Goal: Task Accomplishment & Management: Complete application form

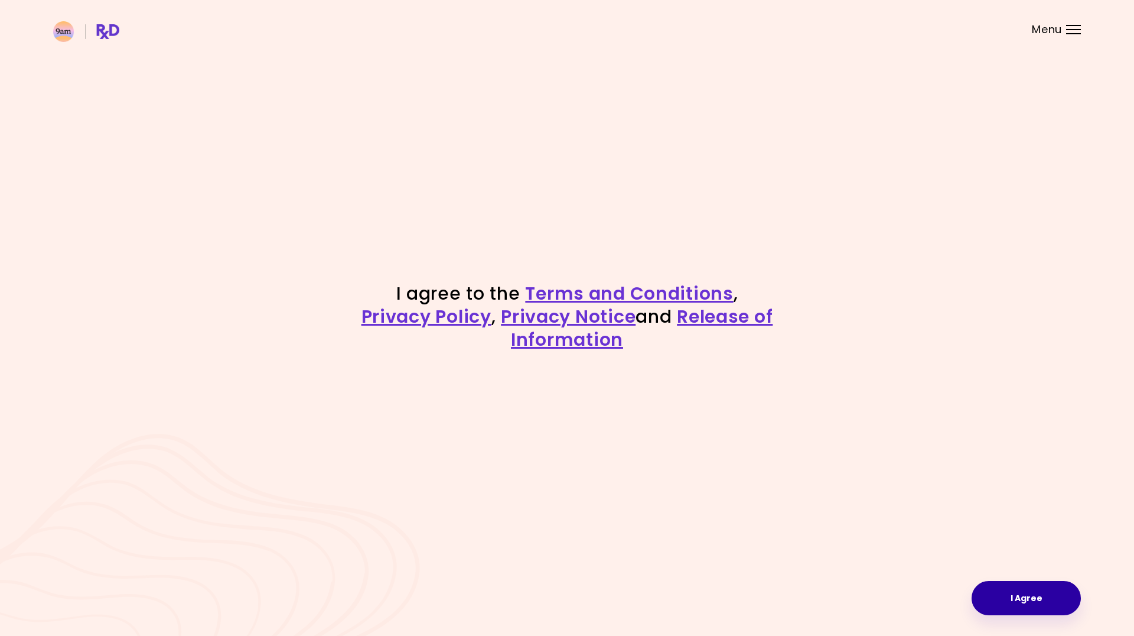
click at [996, 592] on button "I Agree" at bounding box center [1026, 598] width 109 height 34
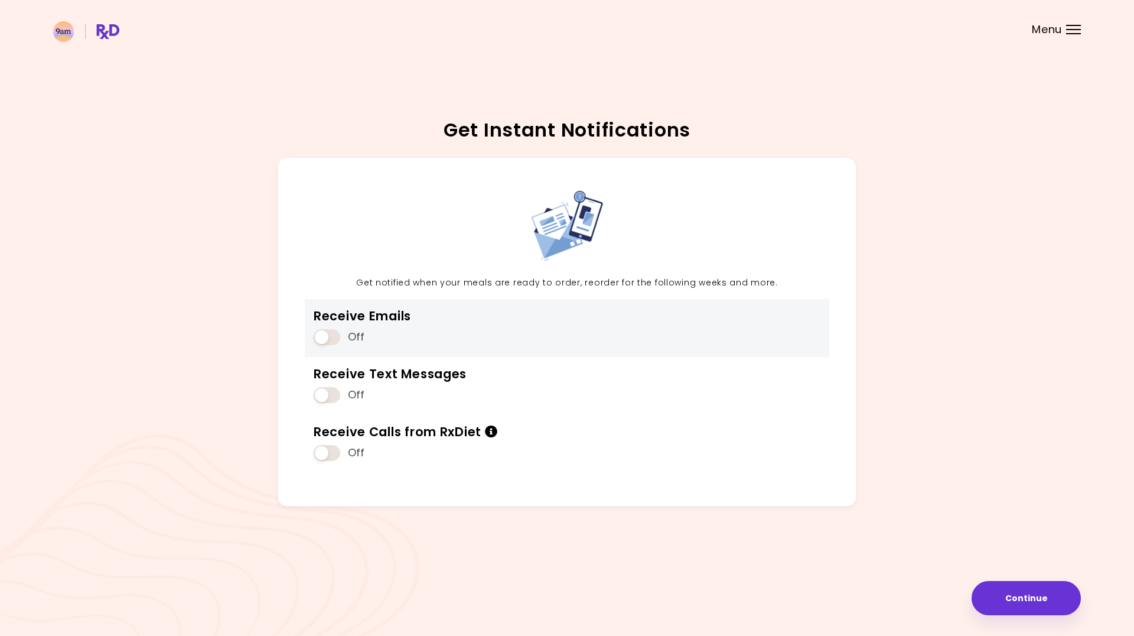
click at [334, 337] on span at bounding box center [327, 337] width 27 height 16
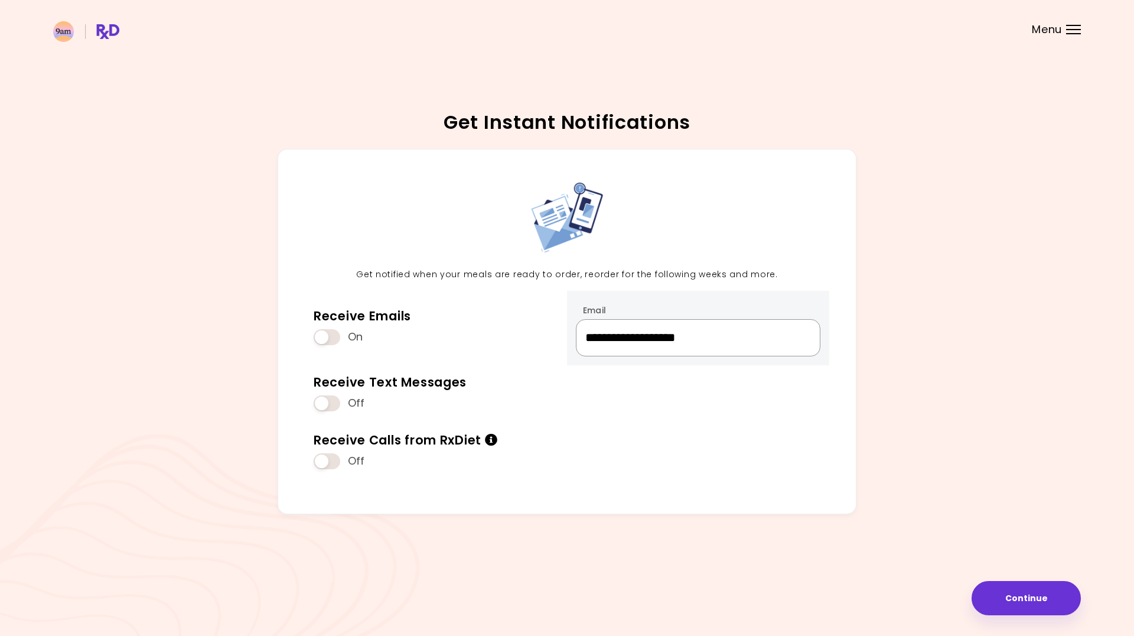
click at [659, 338] on input "**********" at bounding box center [698, 337] width 245 height 37
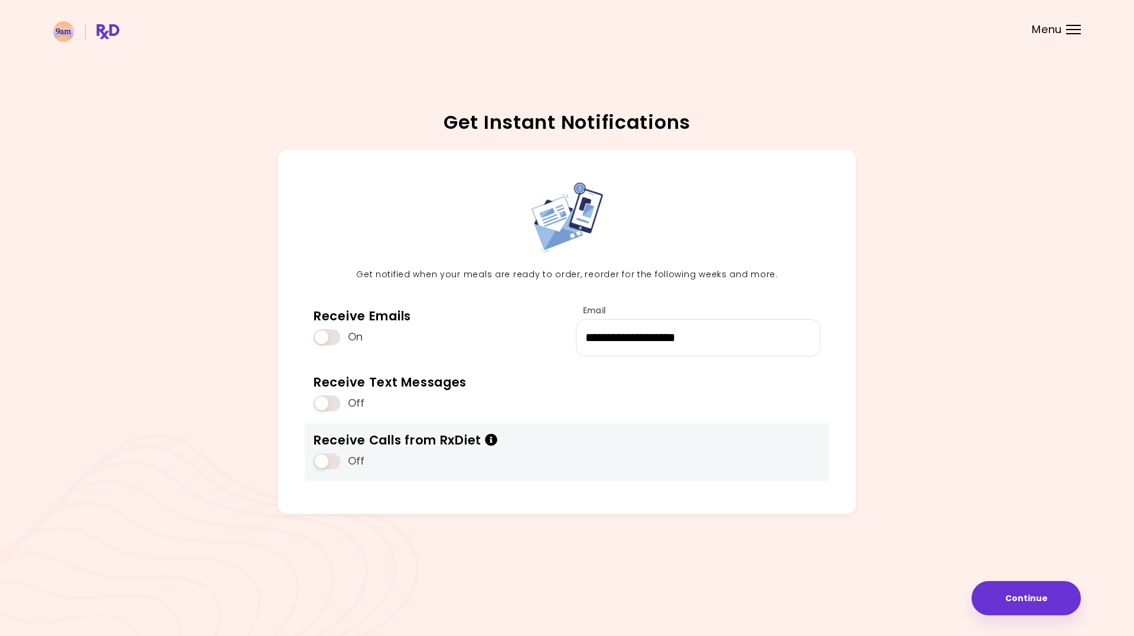
click at [491, 441] on icon "Info" at bounding box center [491, 440] width 13 height 12
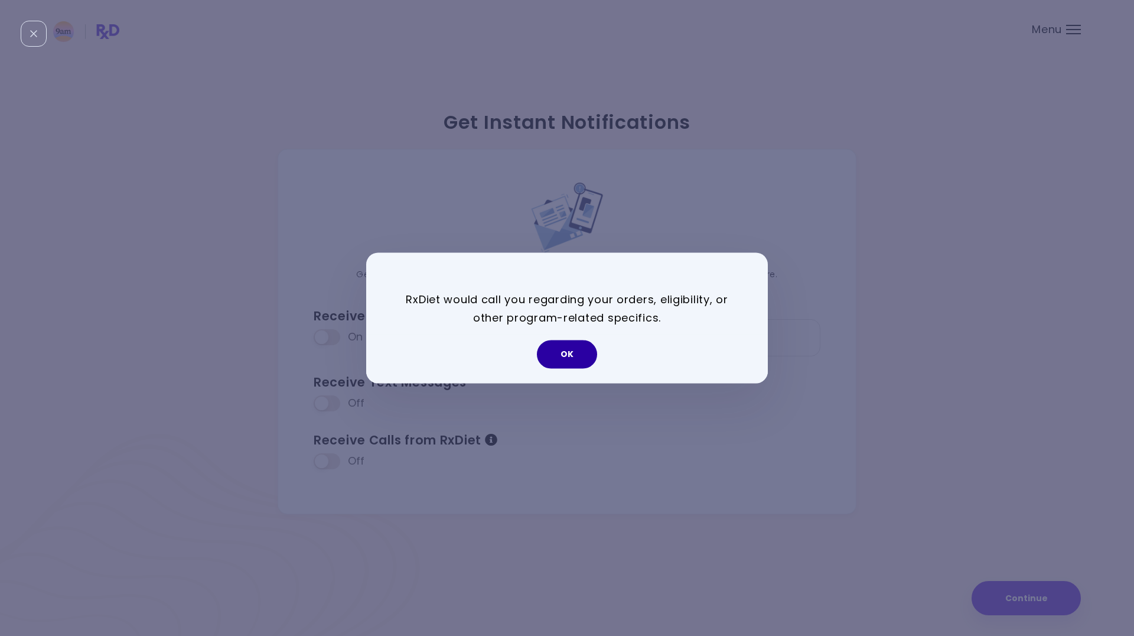
click at [570, 354] on button "OK" at bounding box center [567, 354] width 60 height 28
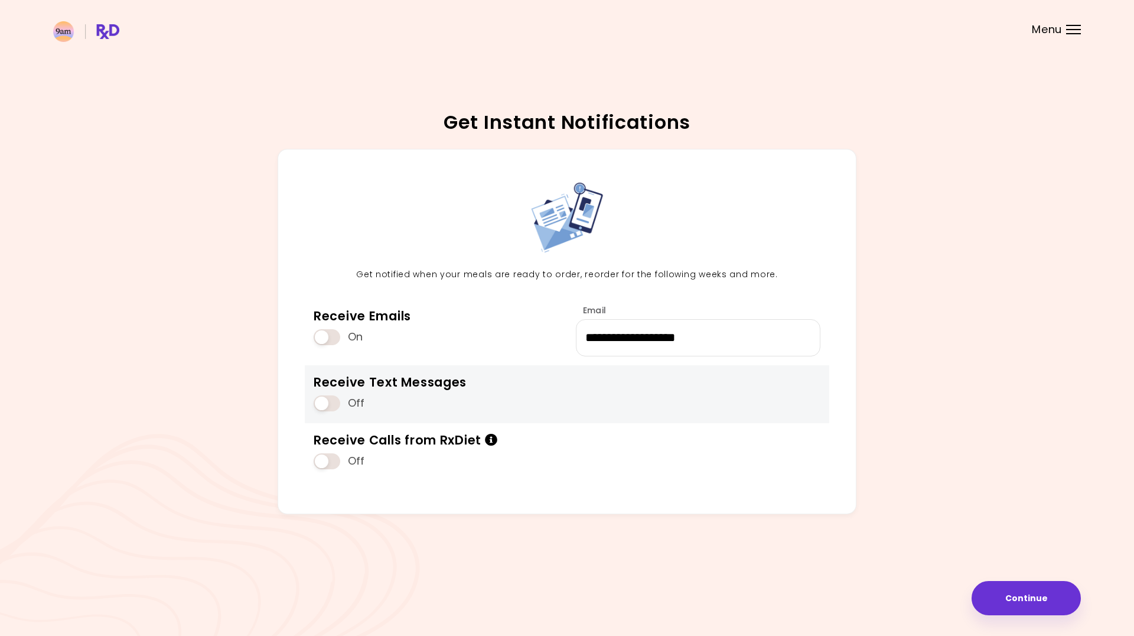
click at [326, 402] on span at bounding box center [327, 403] width 27 height 16
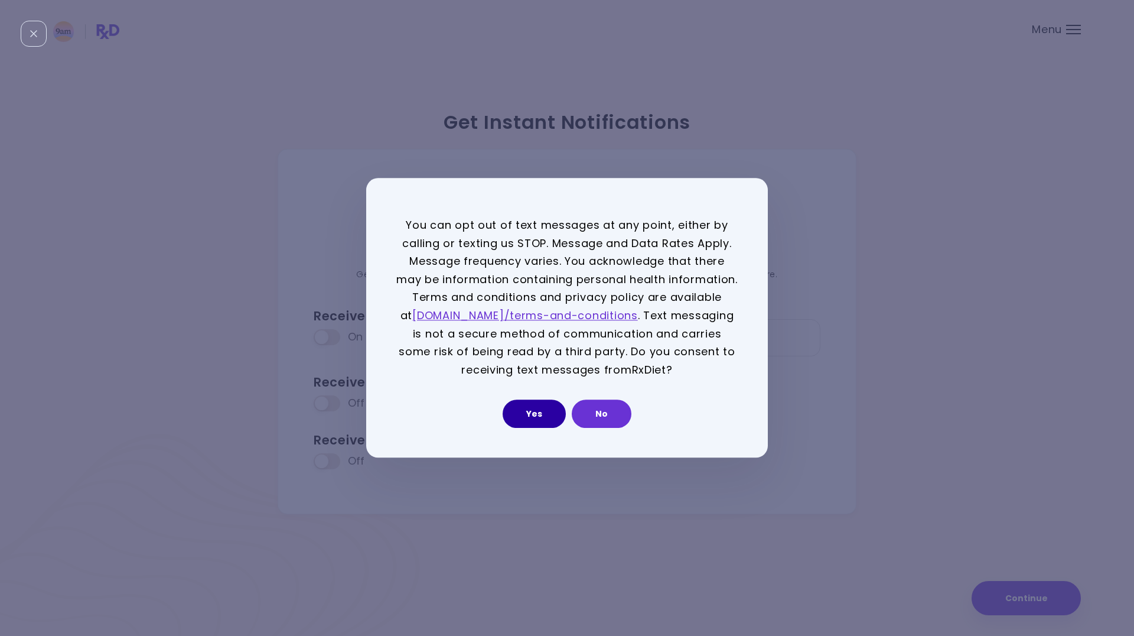
click at [538, 419] on button "Yes" at bounding box center [534, 414] width 63 height 28
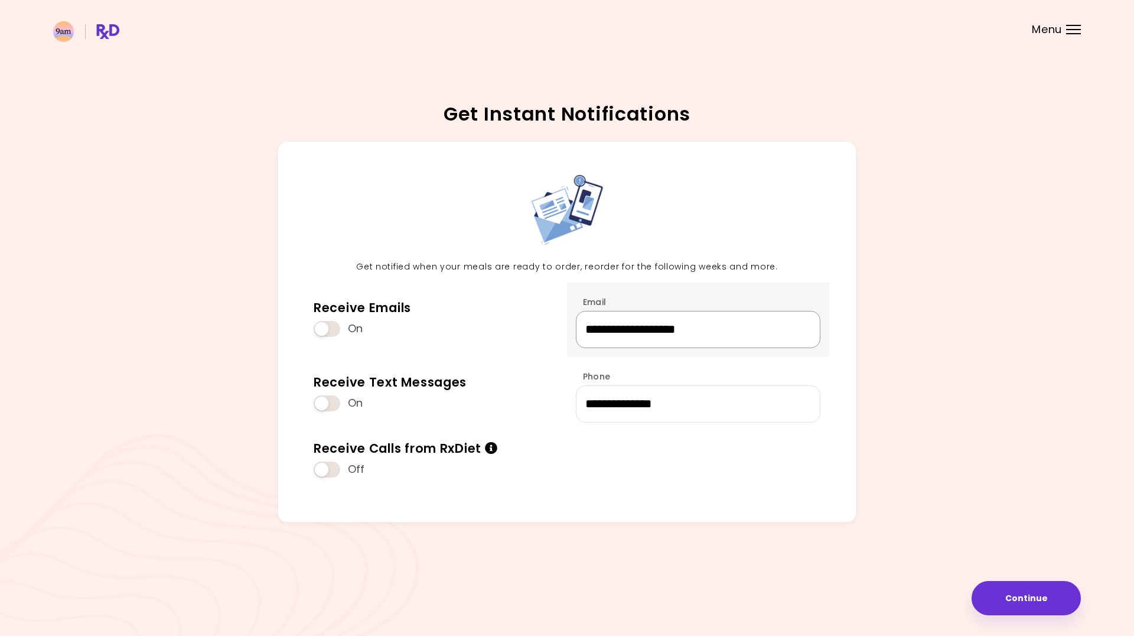
click at [642, 324] on input "**********" at bounding box center [698, 329] width 245 height 37
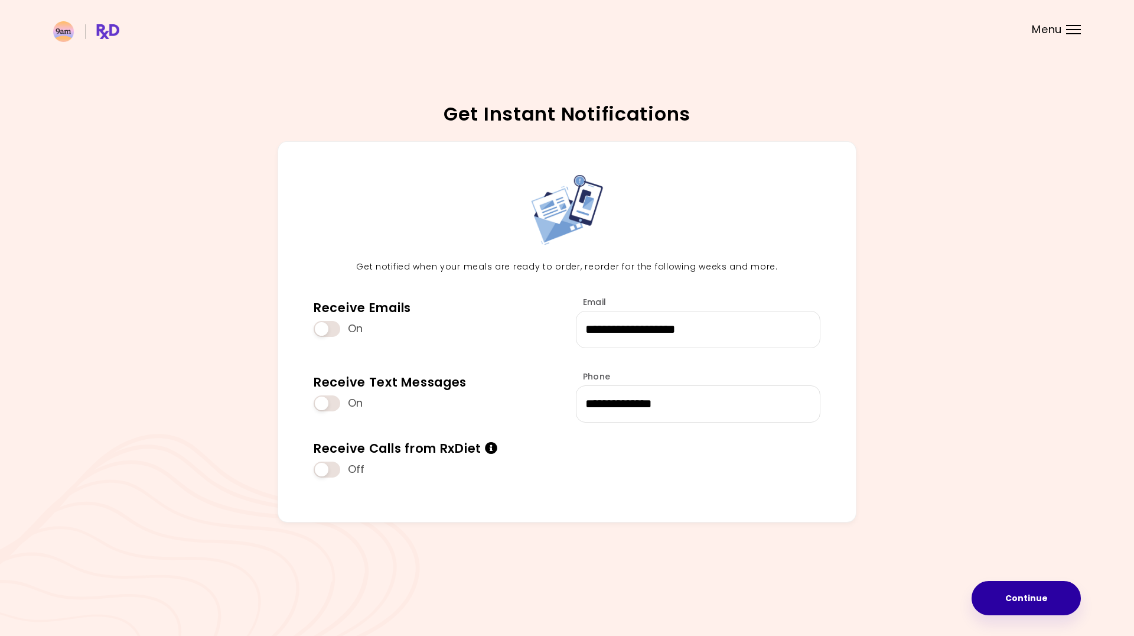
click at [1002, 595] on button "Continue" at bounding box center [1026, 598] width 109 height 34
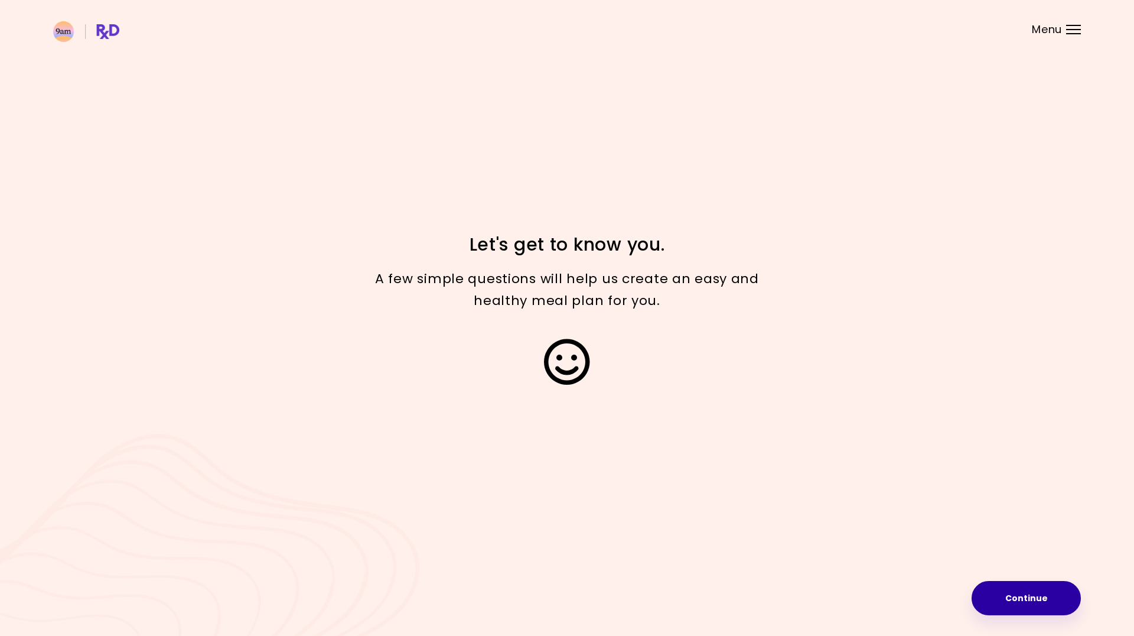
click at [1017, 598] on button "Continue" at bounding box center [1026, 598] width 109 height 34
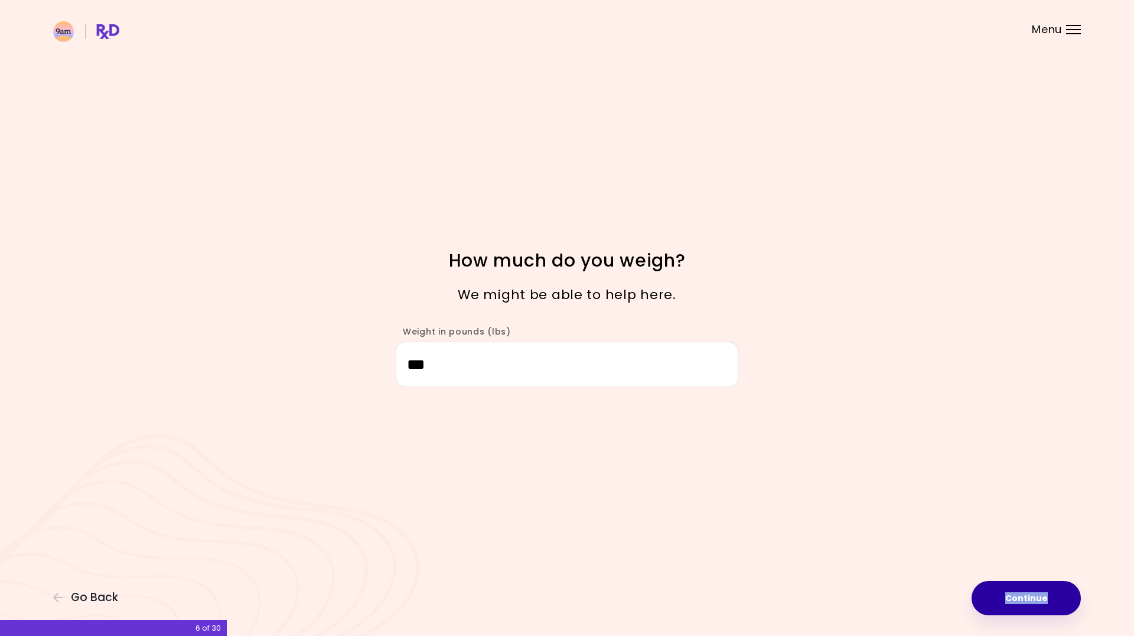
click at [1021, 601] on button "Continue" at bounding box center [1026, 598] width 109 height 34
select select "****"
click at [1021, 601] on button "Continue" at bounding box center [1026, 598] width 109 height 34
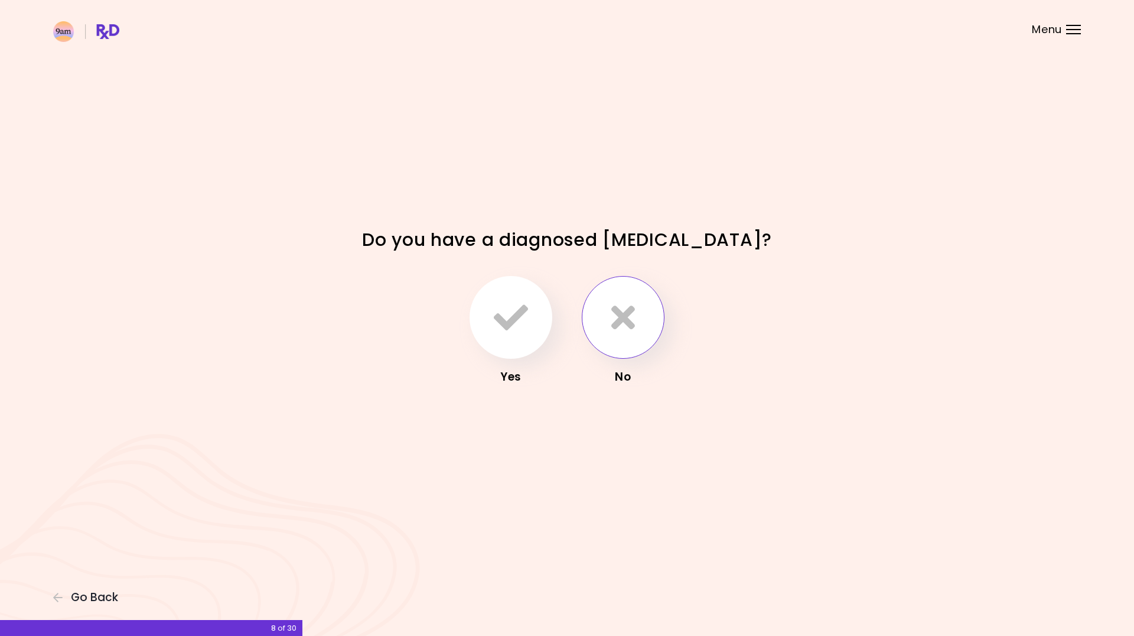
click at [623, 343] on button "button" at bounding box center [623, 317] width 83 height 83
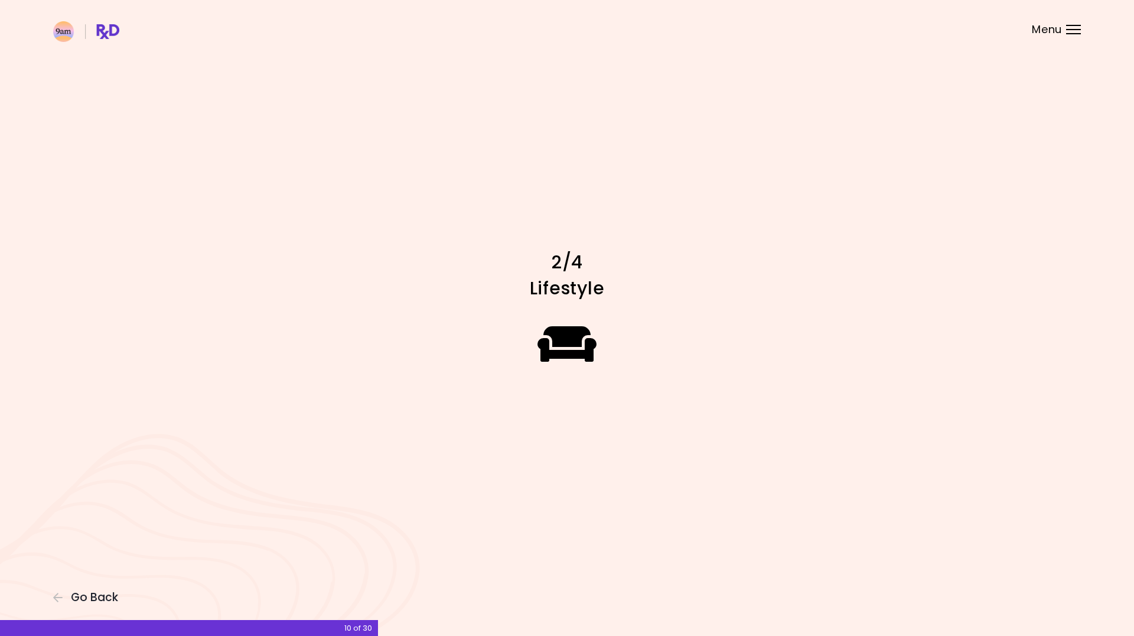
click at [588, 347] on icon at bounding box center [568, 343] width 60 height 47
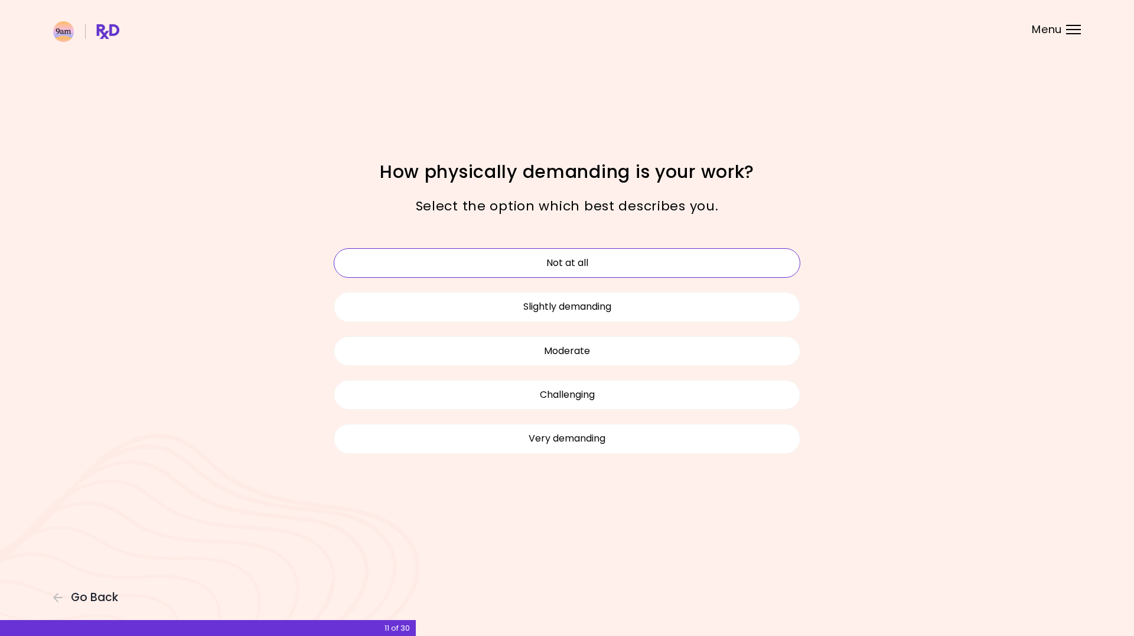
click at [565, 271] on button "Not at all" at bounding box center [567, 263] width 467 height 30
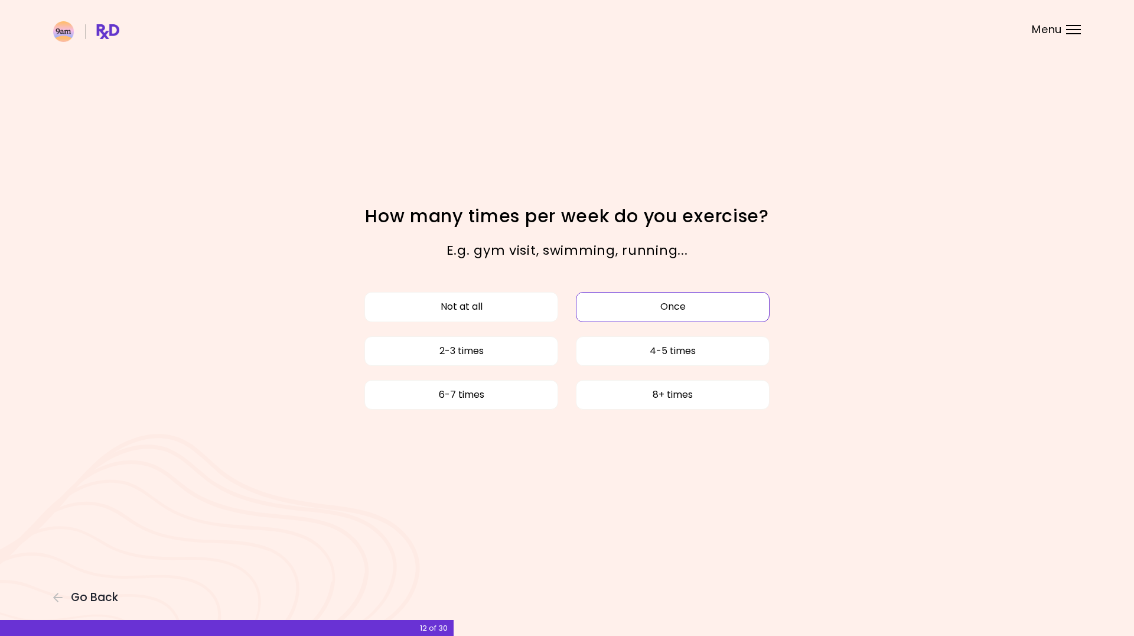
click at [591, 307] on button "Once" at bounding box center [673, 307] width 194 height 30
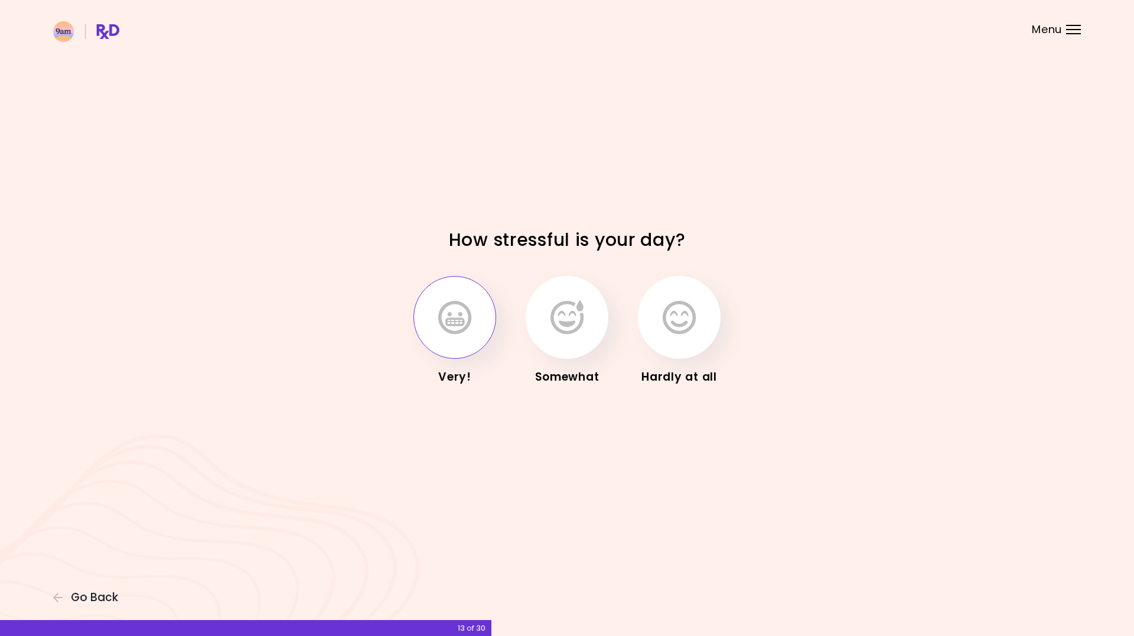
click at [442, 312] on icon "button" at bounding box center [454, 317] width 33 height 34
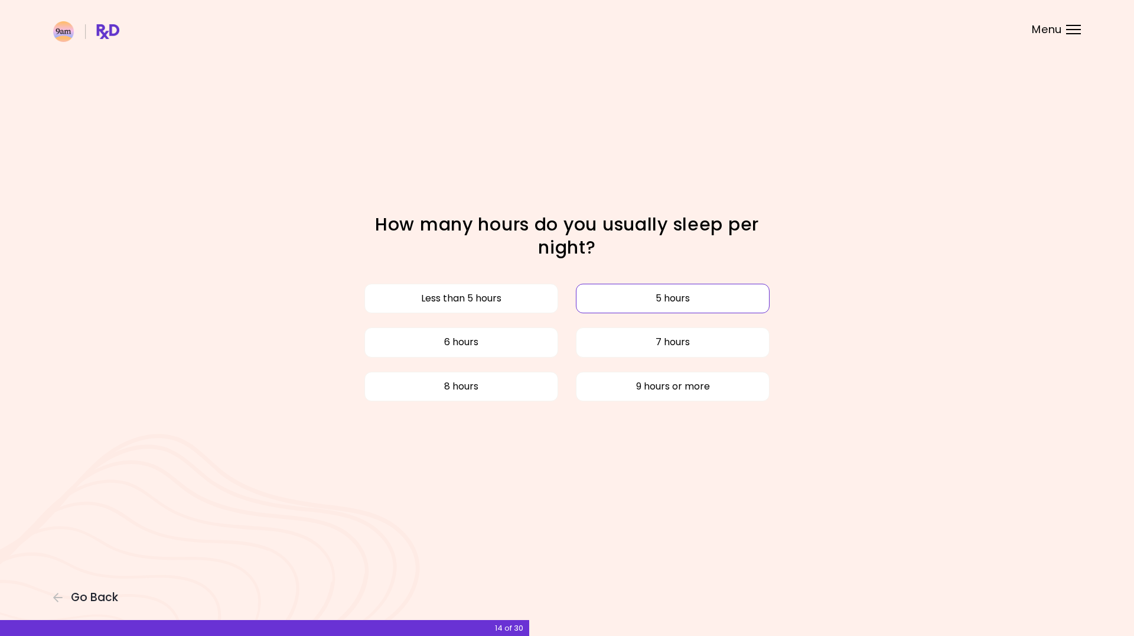
click at [641, 301] on button "5 hours" at bounding box center [673, 299] width 194 height 30
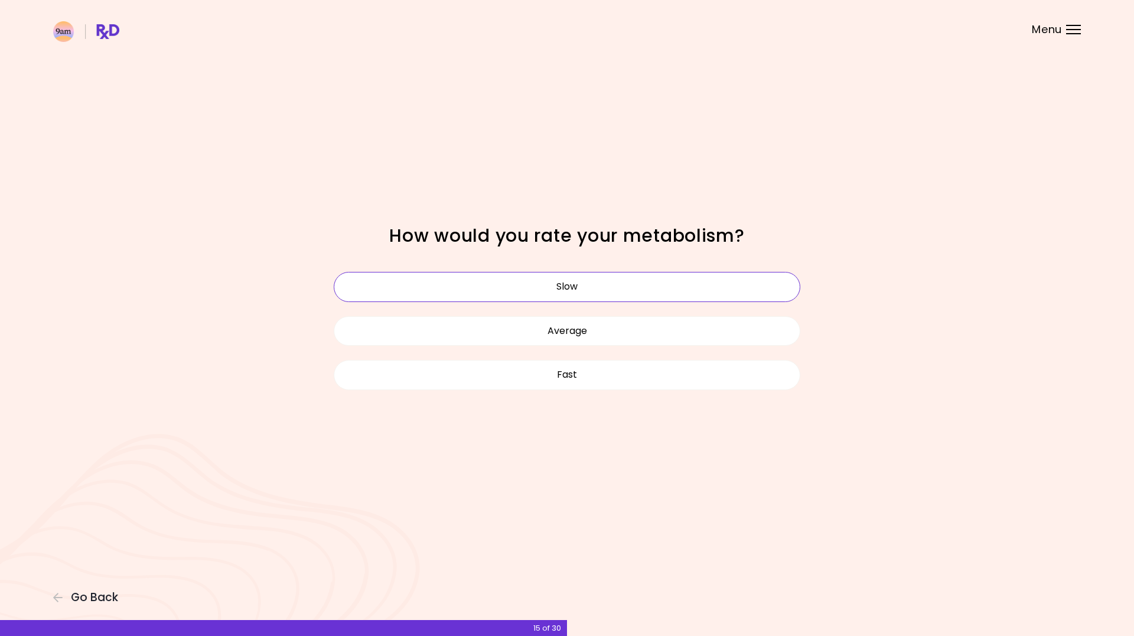
click at [565, 292] on button "Slow" at bounding box center [567, 287] width 467 height 30
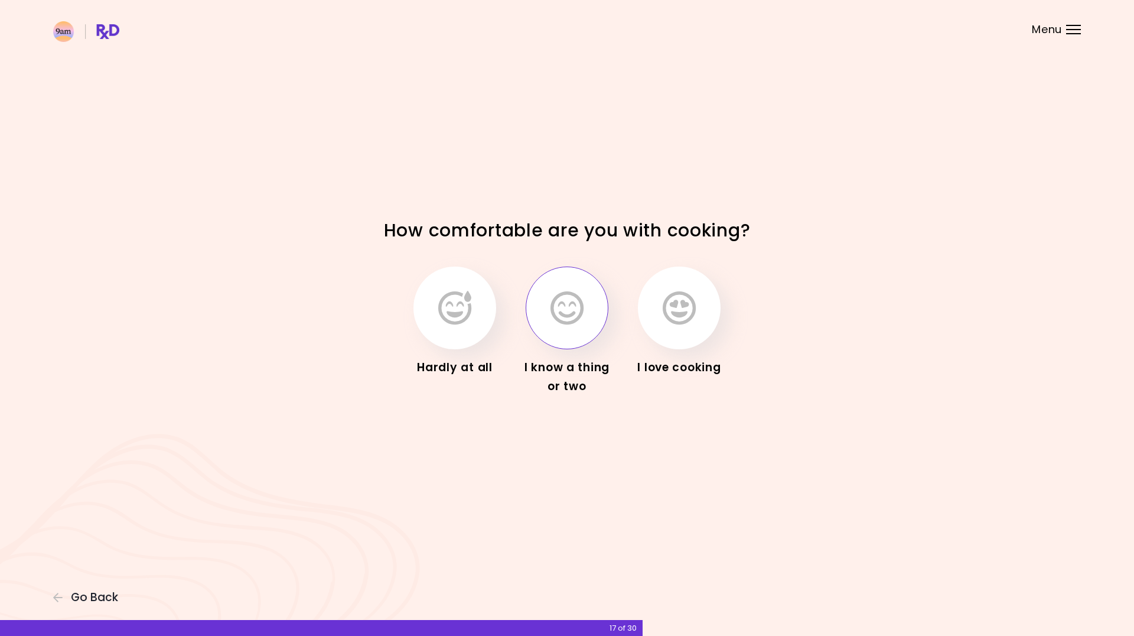
click at [552, 299] on icon "button" at bounding box center [567, 308] width 33 height 34
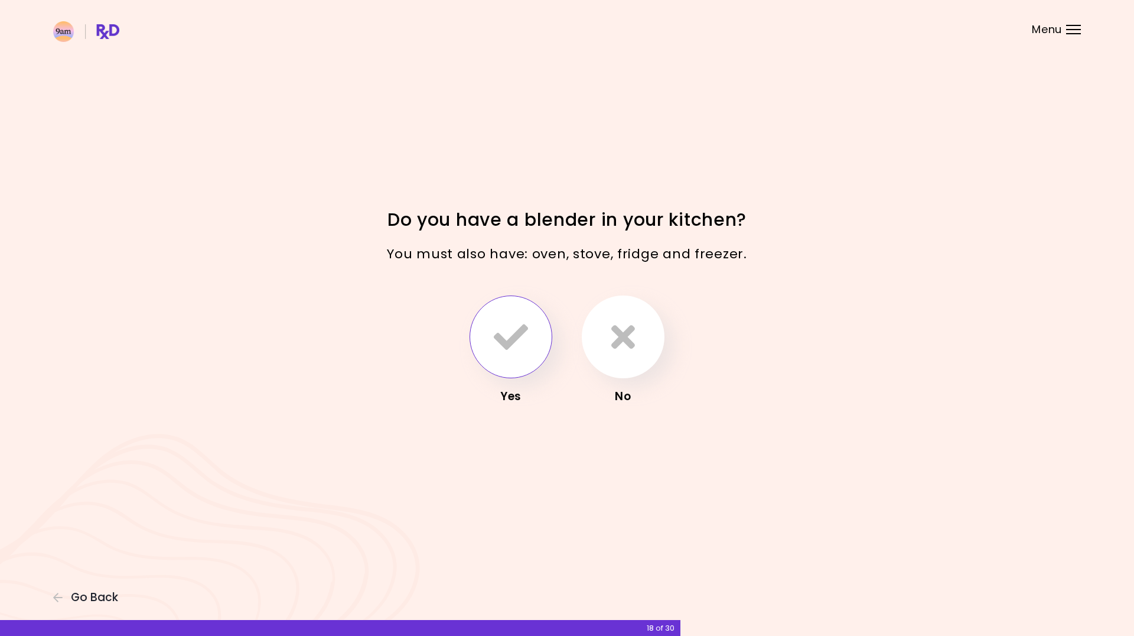
click at [509, 353] on icon "button" at bounding box center [511, 337] width 34 height 34
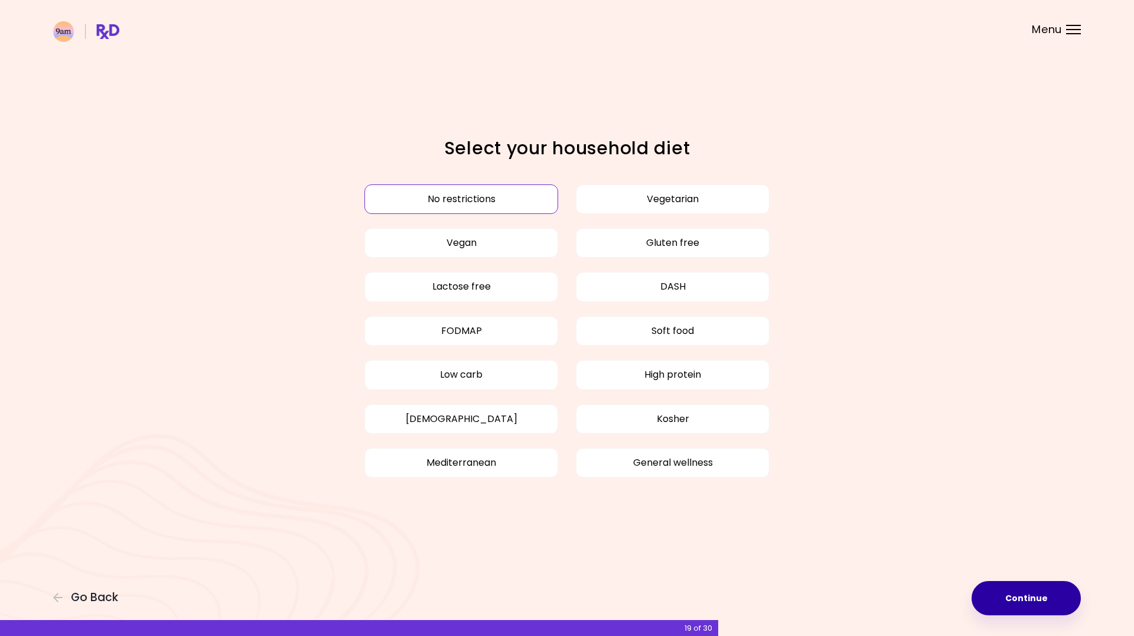
drag, startPoint x: 991, startPoint y: 582, endPoint x: 992, endPoint y: 591, distance: 9.0
click at [991, 582] on button "Continue" at bounding box center [1026, 598] width 109 height 34
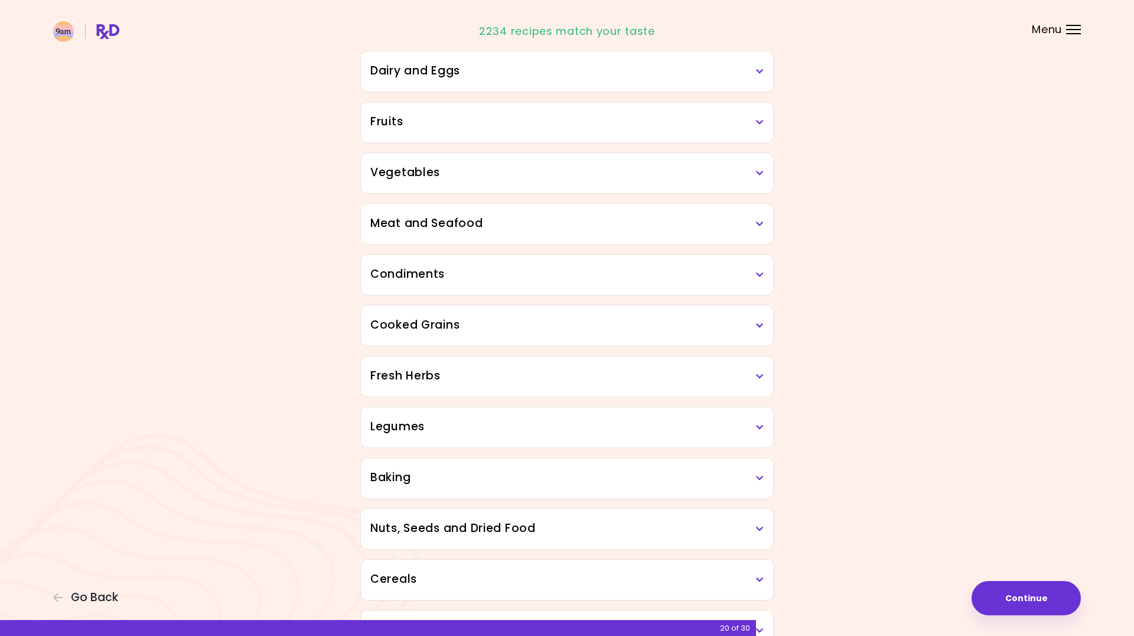
scroll to position [163, 0]
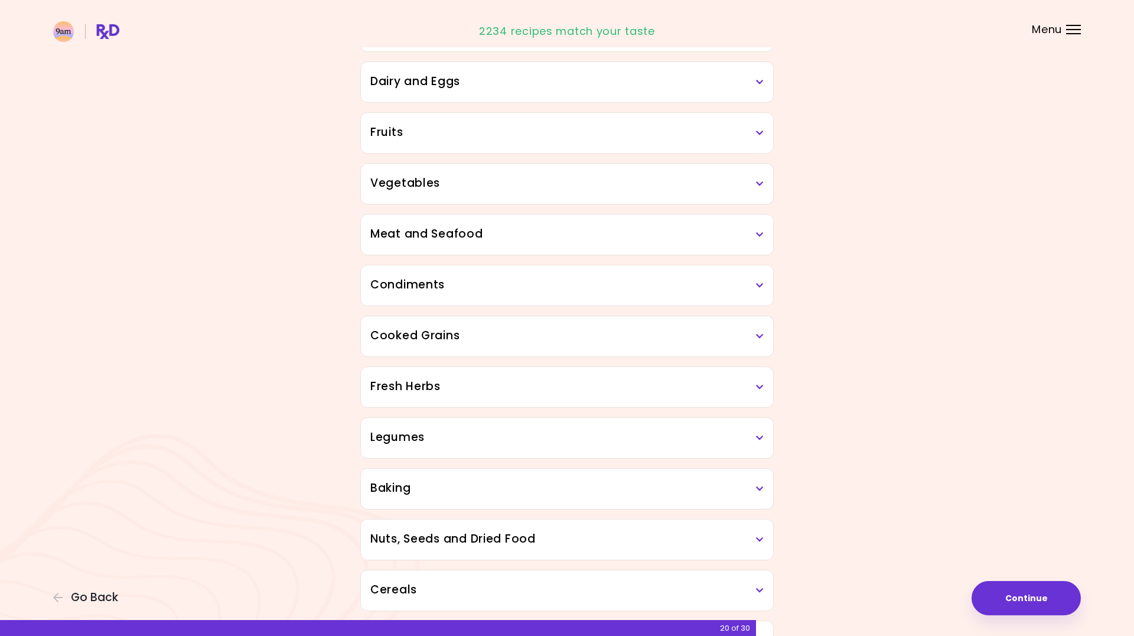
click at [426, 235] on h3 "Meat and Seafood" at bounding box center [566, 234] width 393 height 17
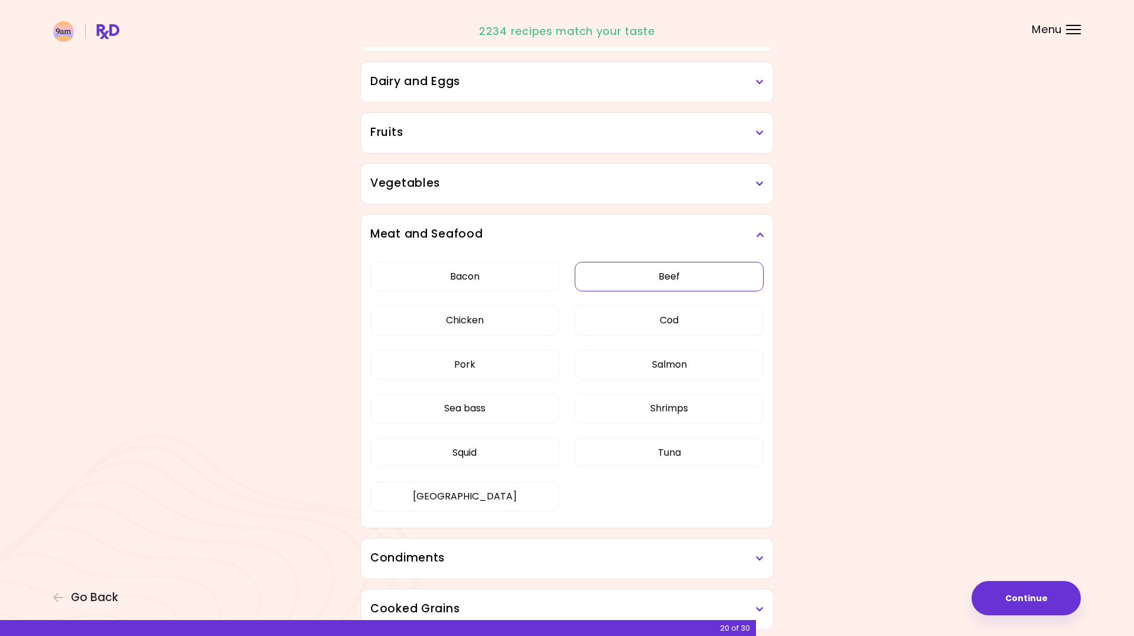
click at [669, 281] on button "Beef" at bounding box center [669, 277] width 189 height 30
click at [460, 364] on button "Pork" at bounding box center [464, 365] width 189 height 30
click at [428, 454] on button "Squid" at bounding box center [464, 453] width 189 height 30
click at [1015, 603] on button "Continue" at bounding box center [1026, 598] width 109 height 34
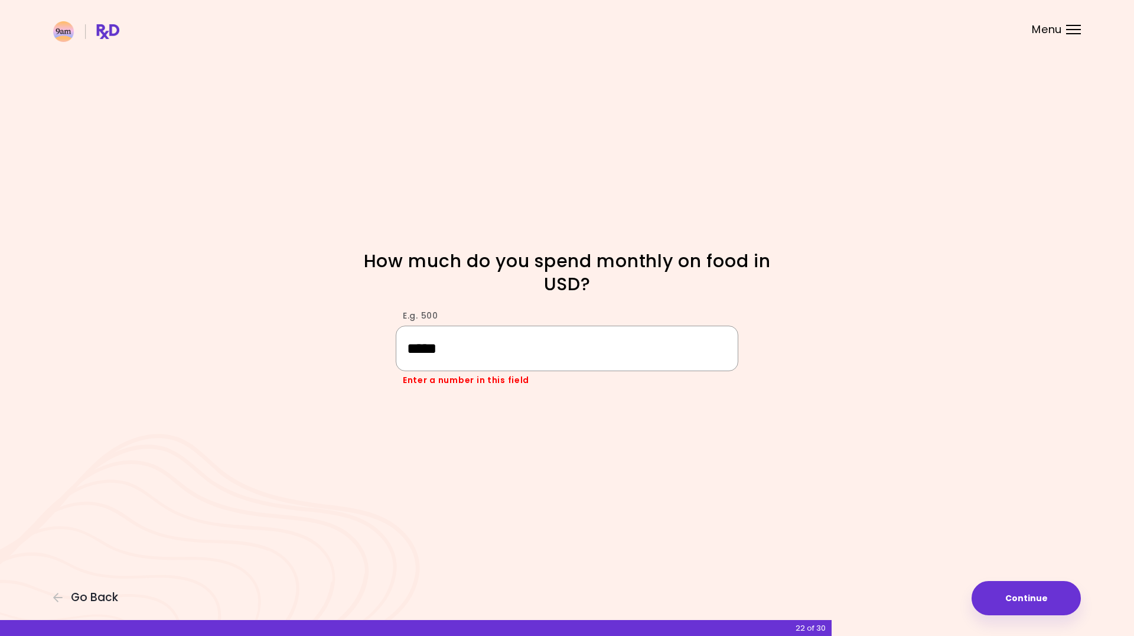
click at [457, 364] on input "*****" at bounding box center [567, 347] width 343 height 45
drag, startPoint x: 458, startPoint y: 355, endPoint x: 339, endPoint y: 344, distance: 119.8
click at [339, 344] on div "E.g. 500 ***** Enter a number in this field" at bounding box center [567, 342] width 567 height 88
type input "****"
click at [1025, 610] on button "Continue" at bounding box center [1026, 598] width 109 height 34
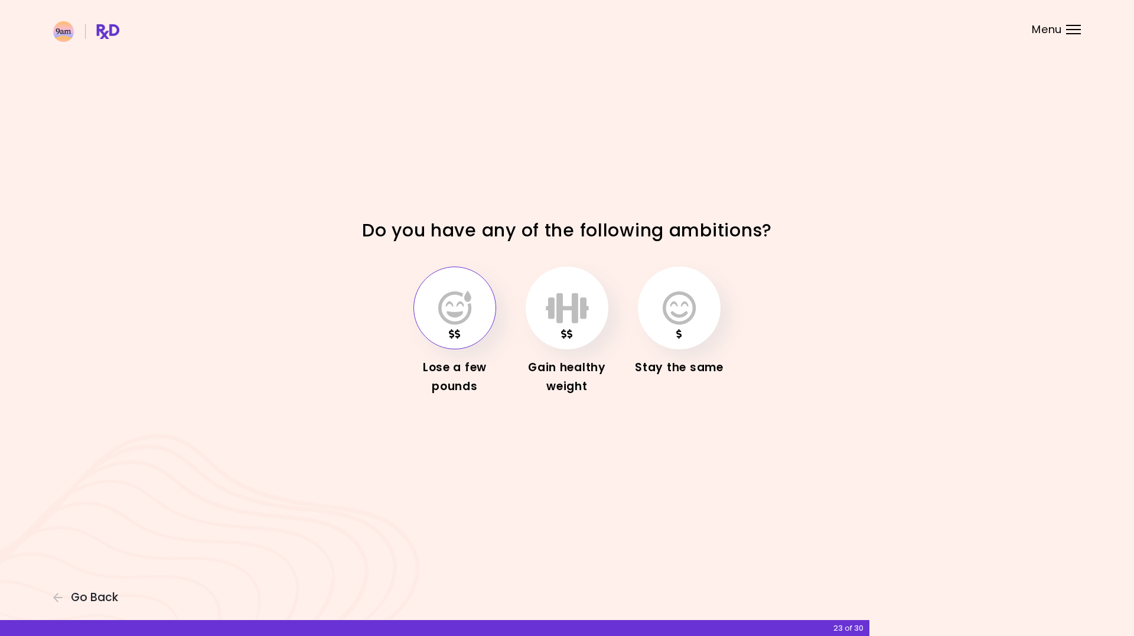
click at [469, 325] on button "button" at bounding box center [454, 307] width 83 height 83
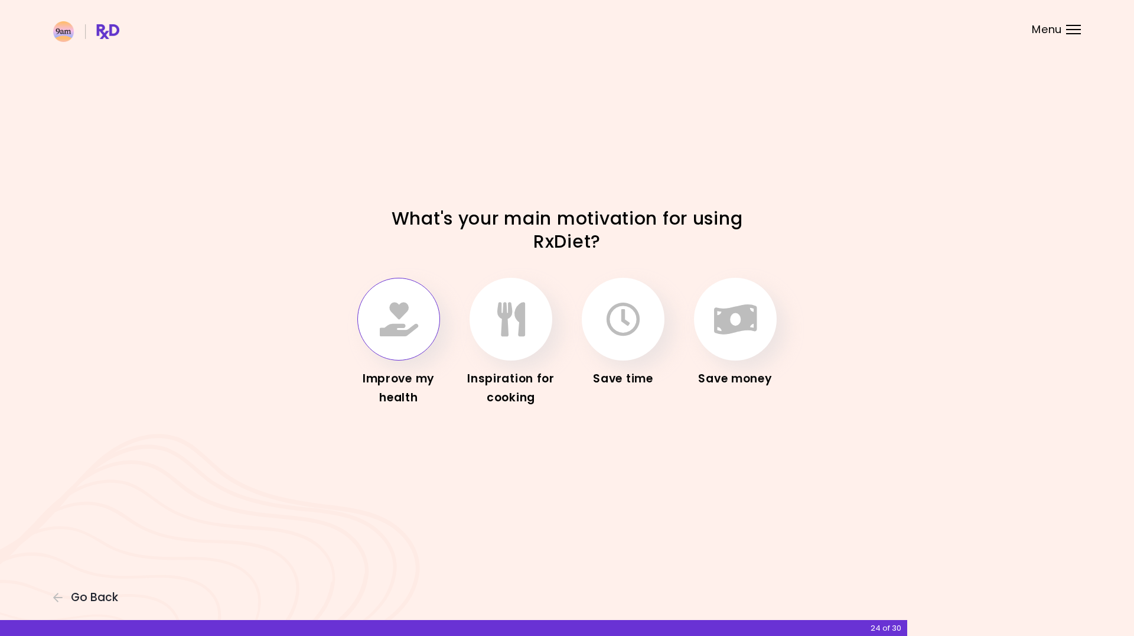
click at [401, 346] on button "button" at bounding box center [398, 319] width 83 height 83
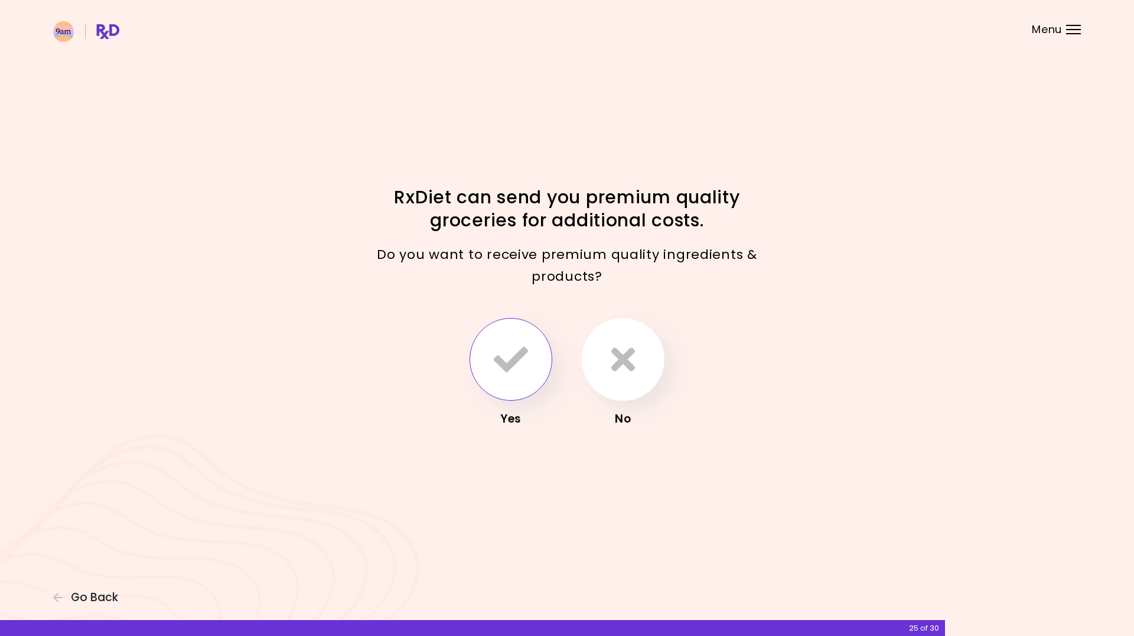
click at [529, 375] on button "button" at bounding box center [511, 359] width 83 height 83
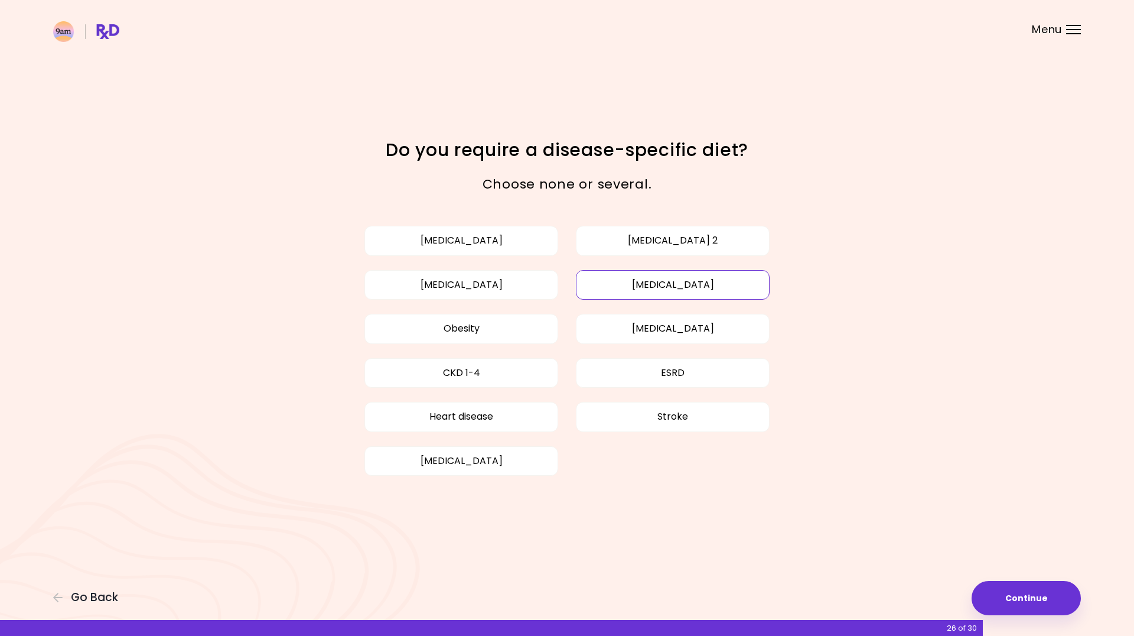
click at [636, 295] on button "High cholesterol" at bounding box center [673, 285] width 194 height 30
click at [507, 290] on button "High blood pressure" at bounding box center [461, 285] width 194 height 30
click at [481, 336] on button "Obesity" at bounding box center [461, 329] width 194 height 30
click at [1017, 595] on button "Continue" at bounding box center [1026, 598] width 109 height 34
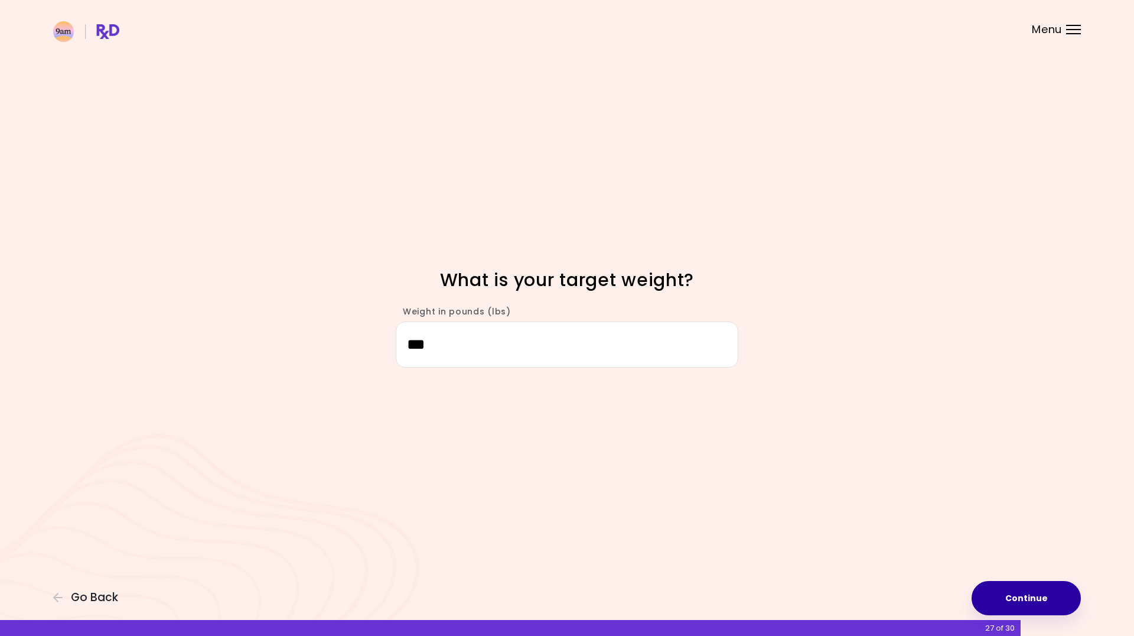
type input "***"
click at [1020, 597] on button "Continue" at bounding box center [1026, 598] width 109 height 34
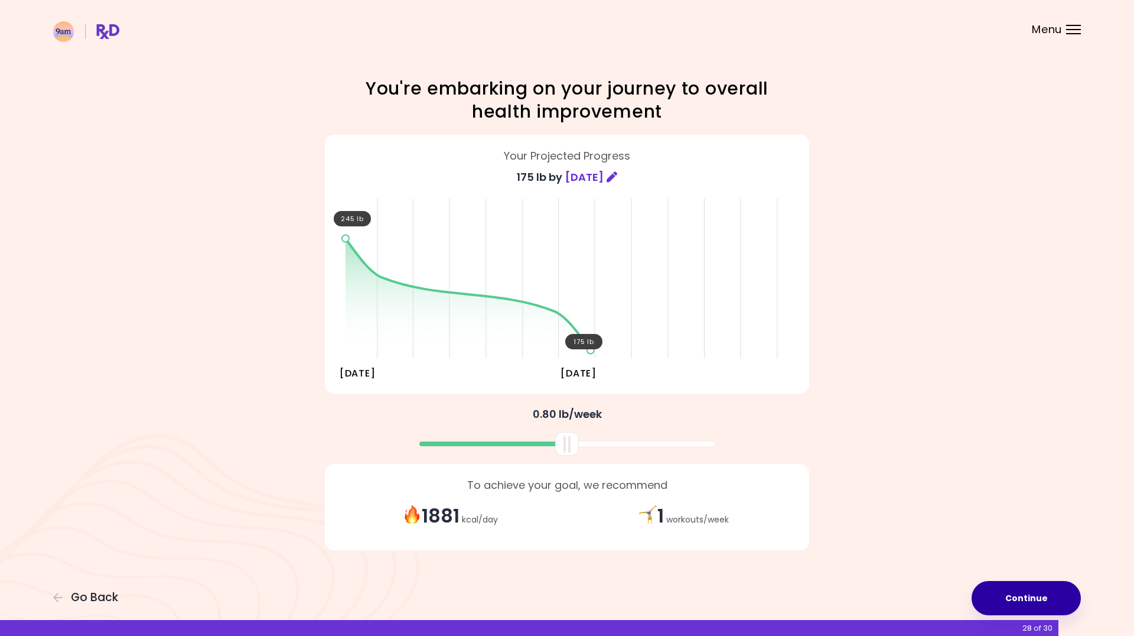
click at [1042, 597] on button "Continue" at bounding box center [1026, 598] width 109 height 34
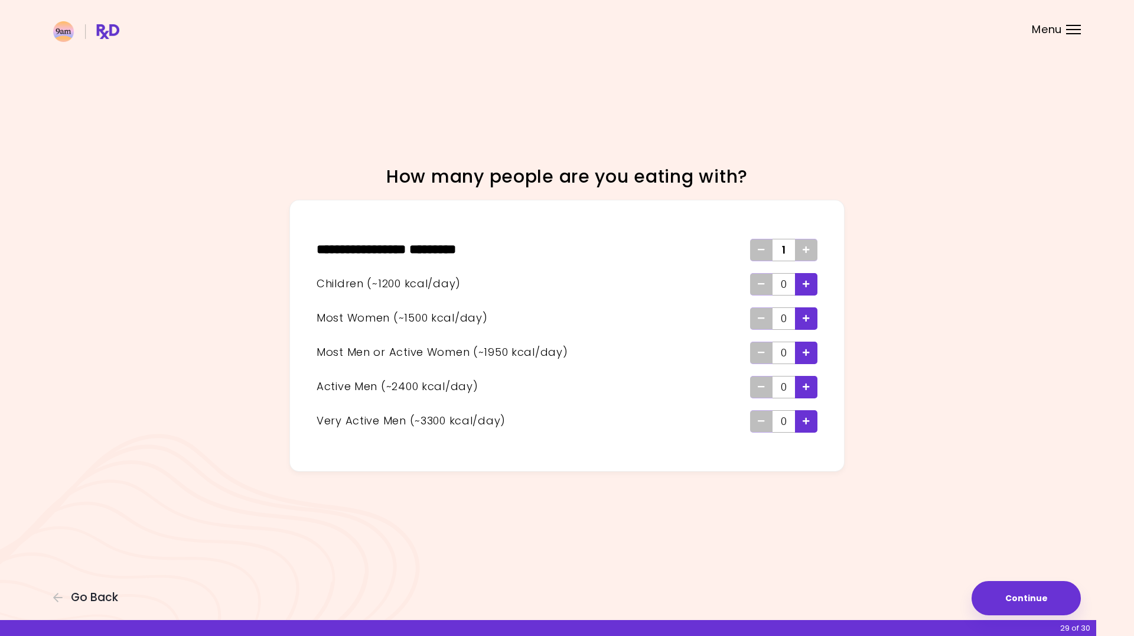
click at [806, 284] on icon "Add - Child" at bounding box center [806, 284] width 7 height 8
click at [803, 356] on span "Add - Man or Active Woman" at bounding box center [806, 352] width 7 height 19
click at [1014, 588] on button "Continue" at bounding box center [1026, 598] width 109 height 34
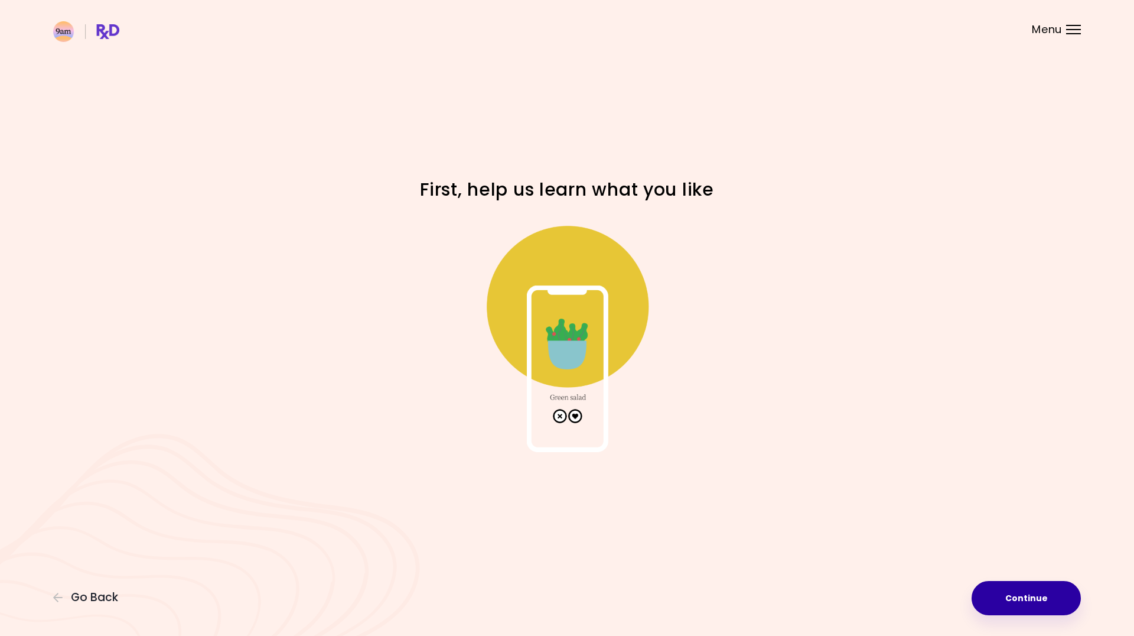
click at [1014, 588] on button "Continue" at bounding box center [1026, 598] width 109 height 34
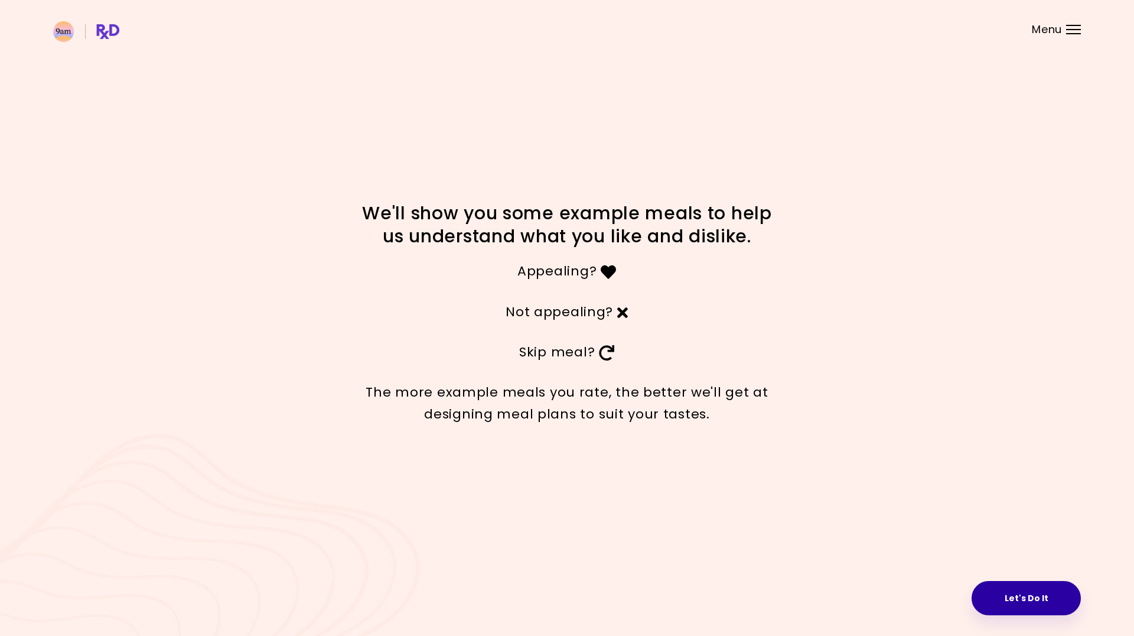
click at [1024, 595] on button "Let's Do It" at bounding box center [1026, 598] width 109 height 34
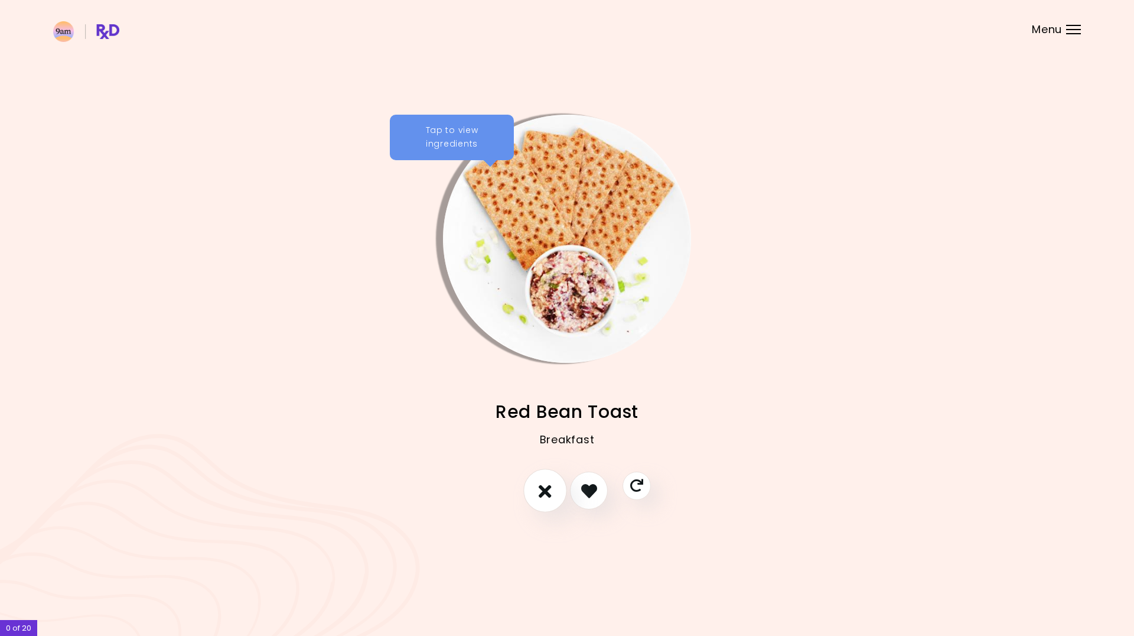
click at [541, 483] on icon "I don't like this recipe" at bounding box center [545, 490] width 13 height 18
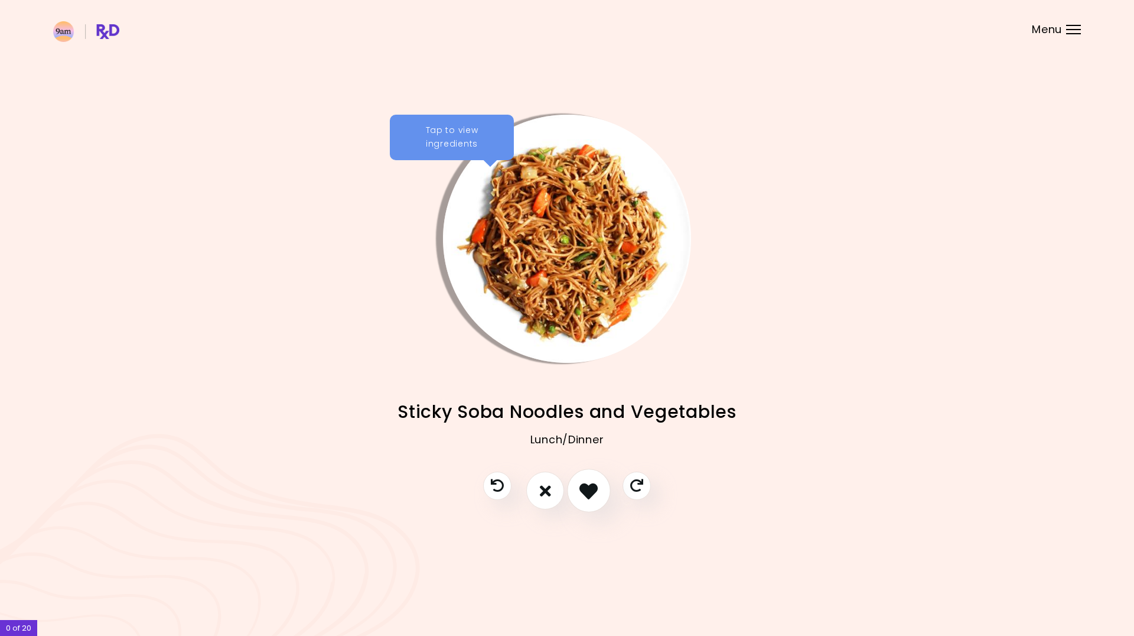
click at [592, 492] on icon "I like this recipe" at bounding box center [588, 490] width 18 height 18
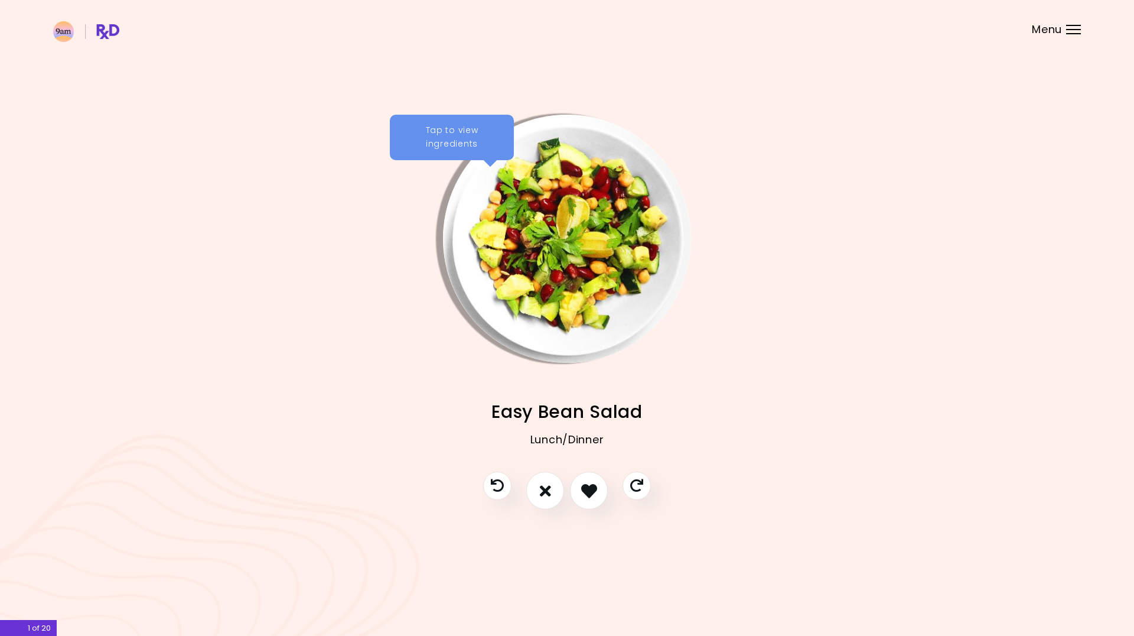
click at [1050, 28] on span "Menu" at bounding box center [1047, 29] width 30 height 11
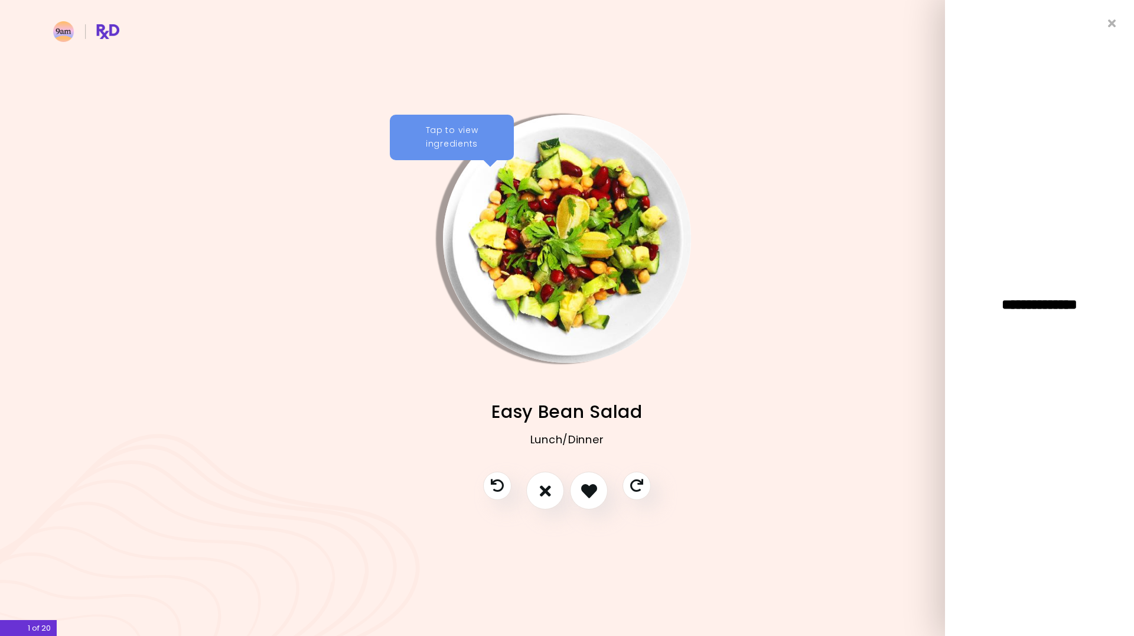
click at [1108, 20] on div "**********" at bounding box center [1039, 318] width 189 height 636
click at [1116, 21] on icon "Close" at bounding box center [1112, 23] width 11 height 8
